Goal: Task Accomplishment & Management: Use online tool/utility

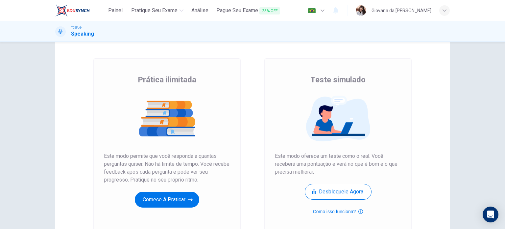
scroll to position [27, 0]
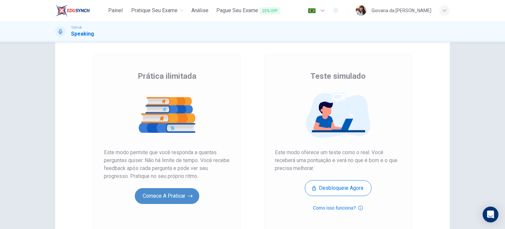
click at [172, 194] on button "Comece a praticar" at bounding box center [167, 196] width 64 height 16
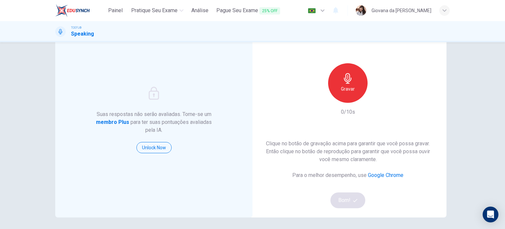
scroll to position [34, 0]
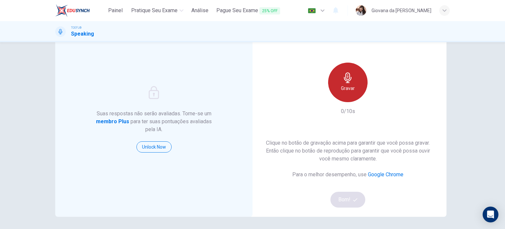
click at [340, 72] on div "Gravar" at bounding box center [347, 81] width 39 height 39
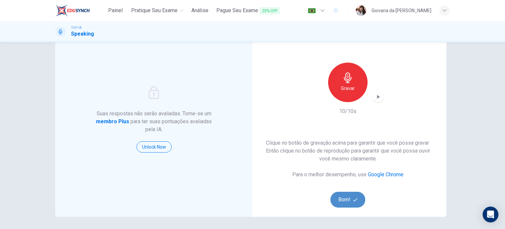
click at [360, 196] on button "Bom!" at bounding box center [348, 199] width 35 height 16
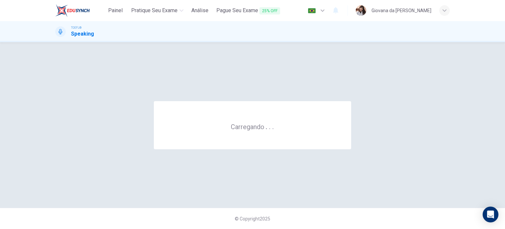
scroll to position [0, 0]
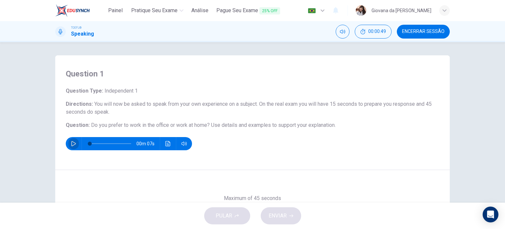
click at [71, 143] on icon "button" at bounding box center [73, 143] width 5 height 5
type input "0"
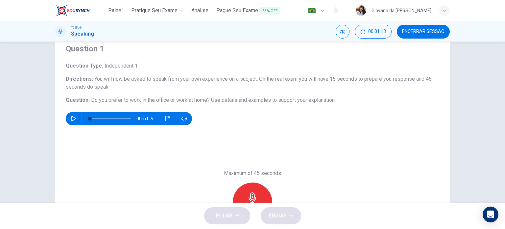
scroll to position [95, 0]
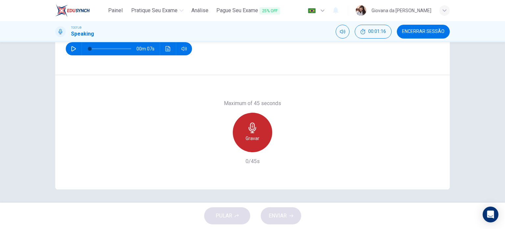
click at [264, 125] on div "Gravar" at bounding box center [252, 131] width 39 height 39
click at [252, 126] on icon "button" at bounding box center [252, 127] width 11 height 11
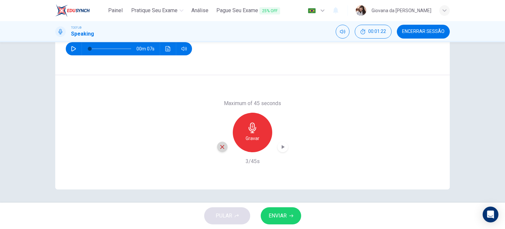
click at [221, 148] on icon "button" at bounding box center [222, 147] width 6 height 6
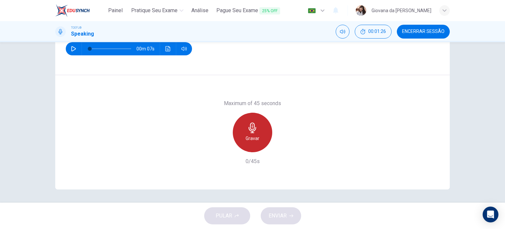
click at [258, 122] on div "Gravar" at bounding box center [252, 131] width 39 height 39
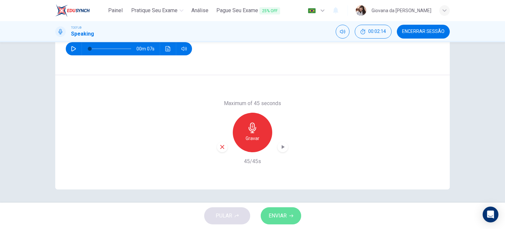
click at [284, 221] on button "ENVIAR" at bounding box center [281, 215] width 40 height 17
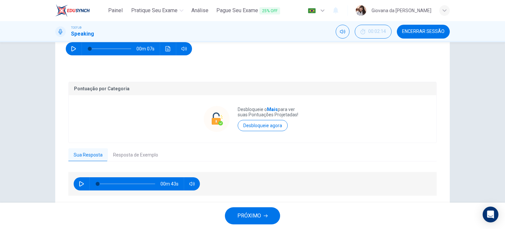
scroll to position [114, 0]
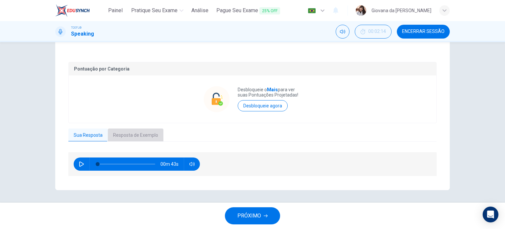
click at [133, 136] on button "Resposta de Exemplo" at bounding box center [136, 135] width 56 height 14
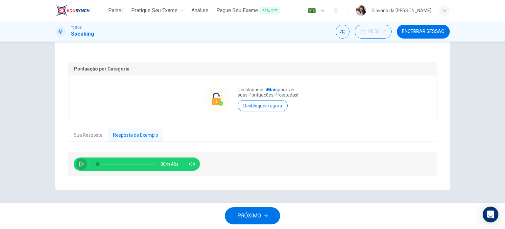
click at [76, 163] on button "button" at bounding box center [81, 163] width 11 height 13
type input "0"
click at [89, 127] on div "Pontuação por Categoria Desbloqueie o Mais para ver suas Pontuações Projetadas!…" at bounding box center [252, 119] width 368 height 115
click at [89, 129] on button "Sua Resposta" at bounding box center [87, 135] width 39 height 14
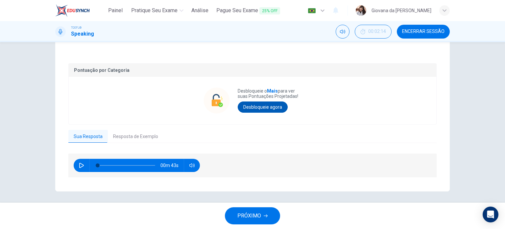
scroll to position [113, 0]
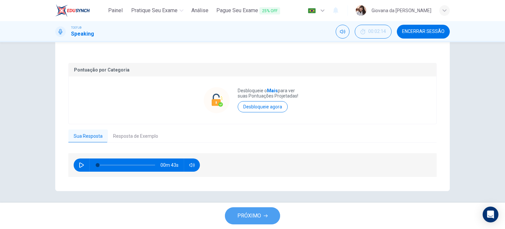
click at [239, 220] on button "PRÓXIMO" at bounding box center [252, 215] width 55 height 17
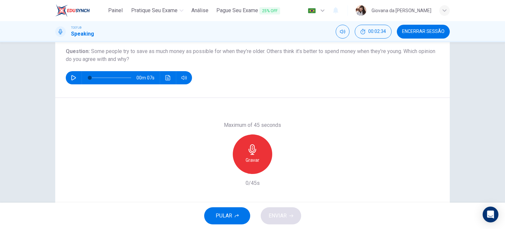
scroll to position [74, 0]
click at [253, 143] on div "Gravar" at bounding box center [252, 153] width 39 height 39
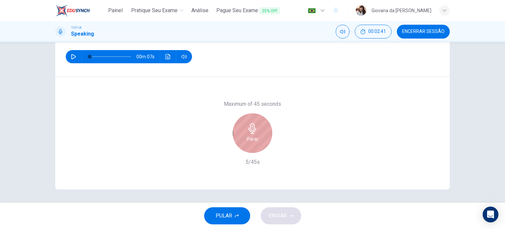
click at [260, 119] on div "Parar" at bounding box center [252, 132] width 39 height 39
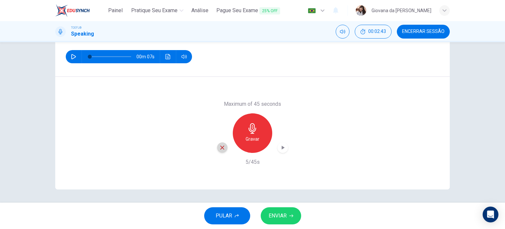
click at [219, 144] on icon "button" at bounding box center [222, 147] width 6 height 6
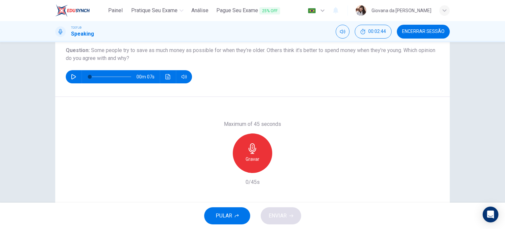
scroll to position [76, 0]
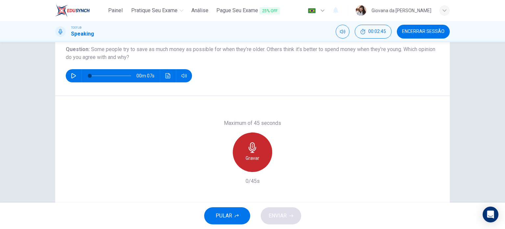
click at [263, 149] on div "Gravar" at bounding box center [252, 151] width 39 height 39
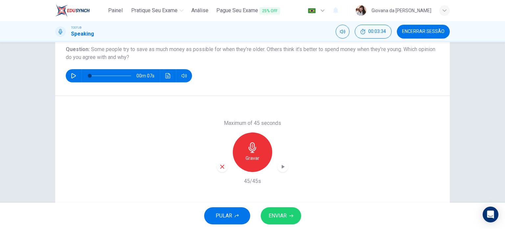
click at [287, 220] on button "ENVIAR" at bounding box center [281, 215] width 40 height 17
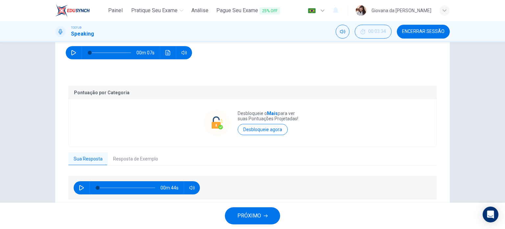
scroll to position [122, 0]
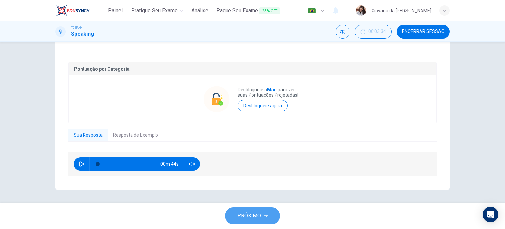
click at [249, 217] on span "PRÓXIMO" at bounding box center [249, 215] width 24 height 9
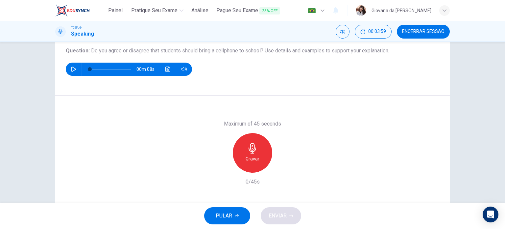
scroll to position [75, 0]
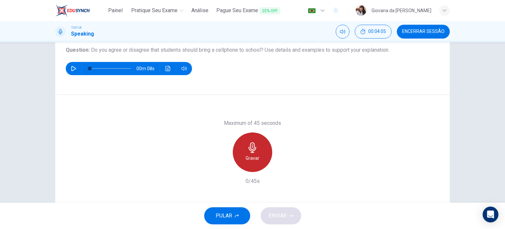
click at [259, 147] on div "Gravar" at bounding box center [252, 151] width 39 height 39
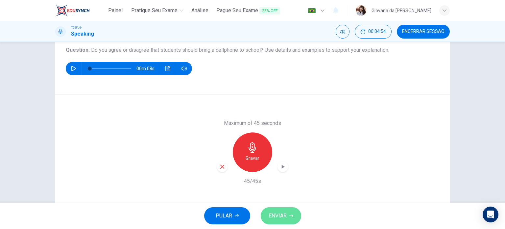
click at [286, 214] on span "ENVIAR" at bounding box center [278, 215] width 18 height 9
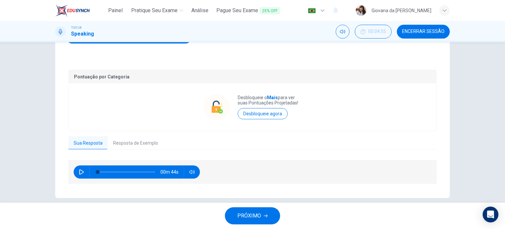
scroll to position [107, 0]
click at [83, 168] on button "button" at bounding box center [81, 171] width 11 height 13
click at [84, 169] on button "button" at bounding box center [81, 171] width 11 height 13
type input "13"
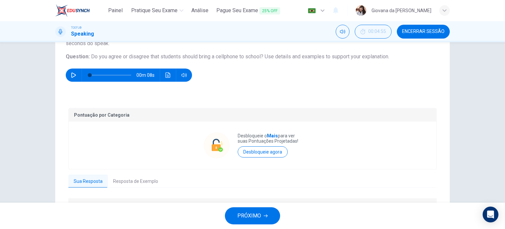
scroll to position [114, 0]
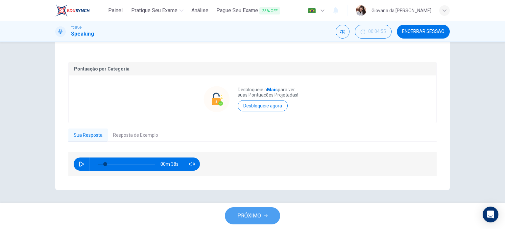
click at [247, 212] on span "PRÓXIMO" at bounding box center [249, 215] width 24 height 9
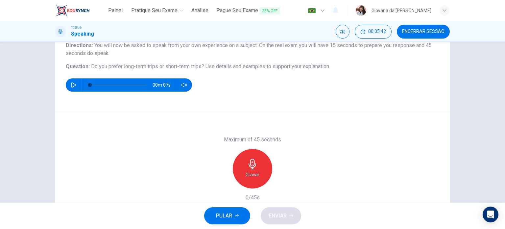
scroll to position [58, 0]
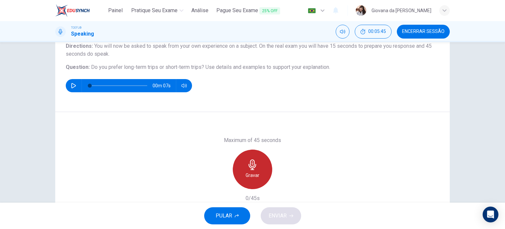
click at [264, 161] on div "Gravar" at bounding box center [252, 168] width 39 height 39
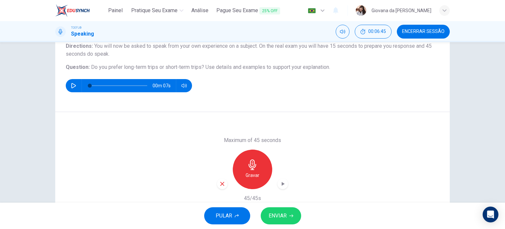
scroll to position [61, 0]
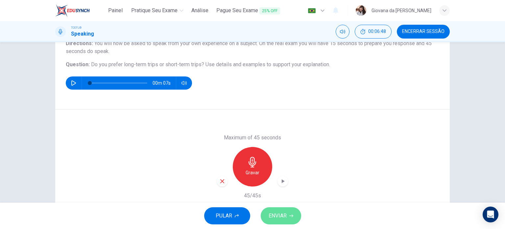
click at [283, 216] on span "ENVIAR" at bounding box center [278, 215] width 18 height 9
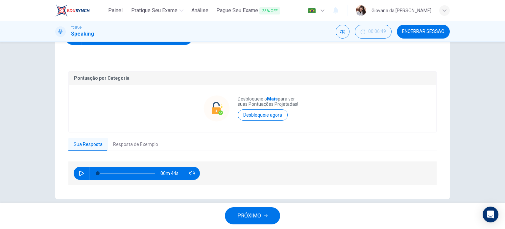
scroll to position [113, 0]
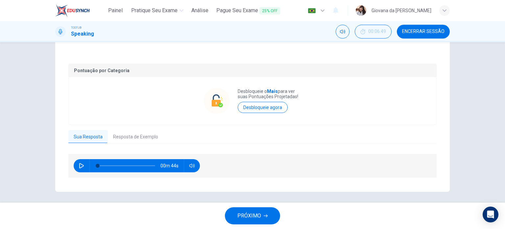
click at [140, 129] on div "Pontuação por Categoria Desbloqueie o Mais para ver suas Pontuações Projetadas!…" at bounding box center [252, 120] width 368 height 115
click at [142, 132] on button "Resposta de Exemplo" at bounding box center [136, 137] width 56 height 14
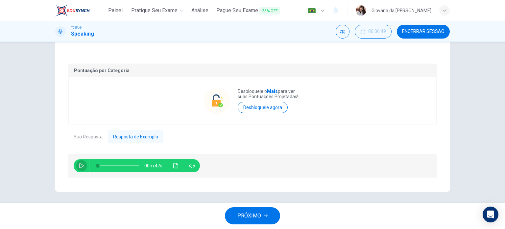
click at [79, 170] on button "button" at bounding box center [81, 165] width 11 height 13
type input "94"
click at [82, 131] on button "Sua Resposta" at bounding box center [87, 137] width 39 height 14
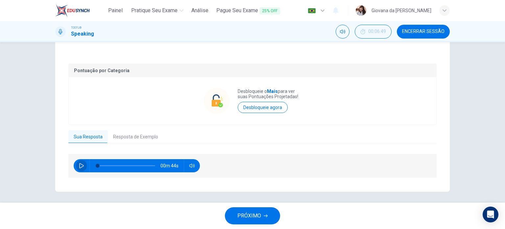
click at [80, 164] on icon "button" at bounding box center [81, 165] width 5 height 5
type input "0"
click at [265, 211] on button "PRÓXIMO" at bounding box center [252, 215] width 55 height 17
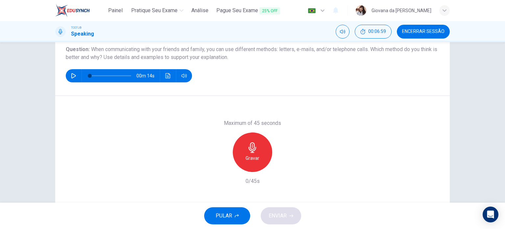
scroll to position [75, 0]
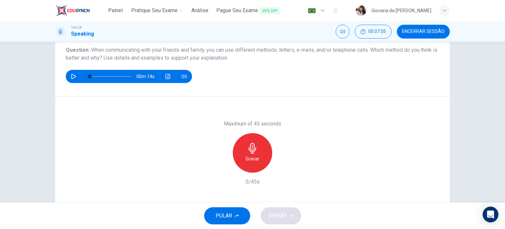
drag, startPoint x: 296, startPoint y: 128, endPoint x: 262, endPoint y: 142, distance: 37.4
click at [262, 142] on div "Maximum of 45 seconds Gravar 0/45s" at bounding box center [252, 152] width 395 height 112
click at [255, 148] on icon "button" at bounding box center [252, 148] width 11 height 11
click at [278, 212] on span "ENVIAR" at bounding box center [278, 215] width 18 height 9
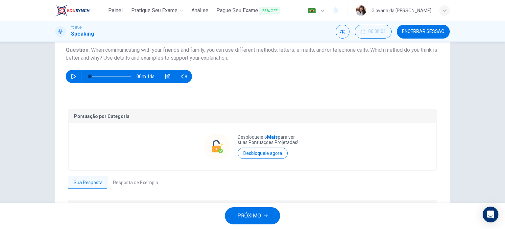
scroll to position [122, 0]
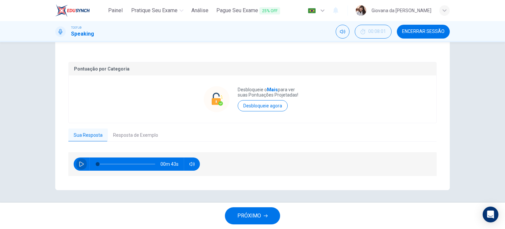
click at [82, 163] on icon "button" at bounding box center [81, 163] width 5 height 5
type input "0"
click at [145, 135] on button "Resposta de Exemplo" at bounding box center [136, 135] width 56 height 14
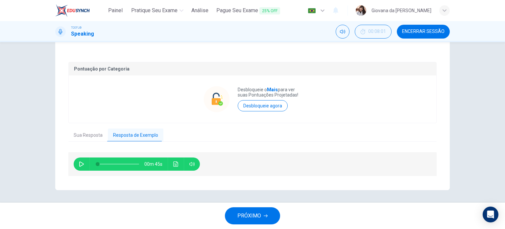
click at [79, 167] on button "button" at bounding box center [81, 163] width 11 height 13
click at [80, 162] on icon "button" at bounding box center [82, 164] width 4 height 4
type input "31"
click at [262, 211] on button "PRÓXIMO" at bounding box center [252, 215] width 55 height 17
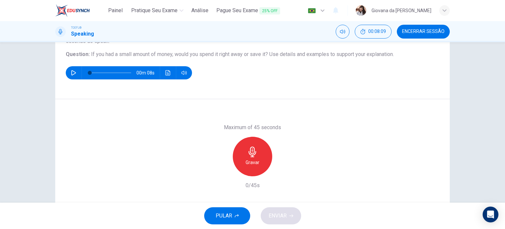
scroll to position [70, 0]
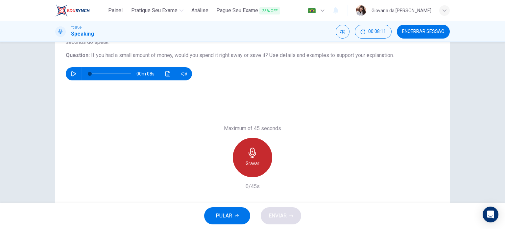
click at [266, 146] on div "Gravar" at bounding box center [252, 156] width 39 height 39
click at [251, 159] on h6 "Parar" at bounding box center [253, 163] width 12 height 8
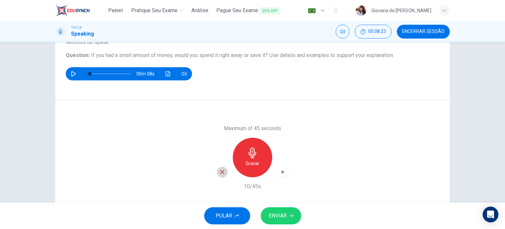
click at [224, 171] on div "button" at bounding box center [222, 171] width 11 height 11
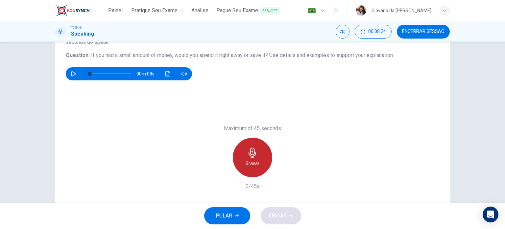
click at [255, 160] on h6 "Gravar" at bounding box center [253, 163] width 14 height 8
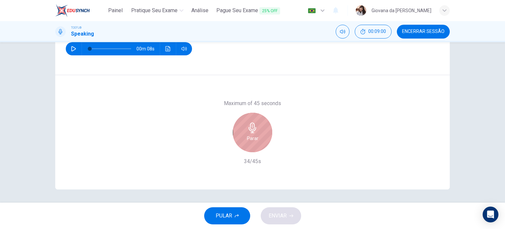
click at [261, 129] on div "Parar" at bounding box center [252, 131] width 39 height 39
